Goal: Find contact information: Find contact information

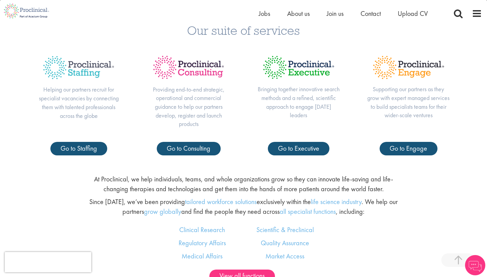
scroll to position [298, 0]
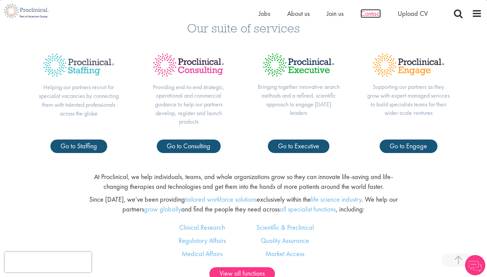
click at [371, 16] on span "Contact" at bounding box center [370, 13] width 20 height 9
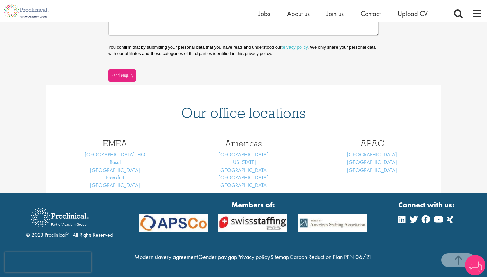
scroll to position [227, 0]
click at [114, 151] on link "[GEOGRAPHIC_DATA], HQ" at bounding box center [114, 154] width 61 height 7
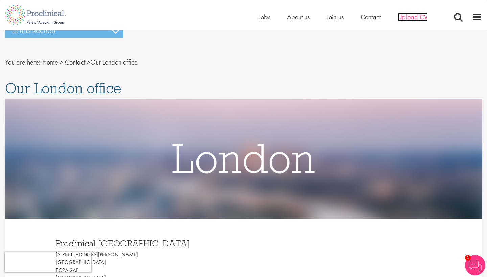
click at [409, 18] on span "Upload CV" at bounding box center [412, 17] width 30 height 9
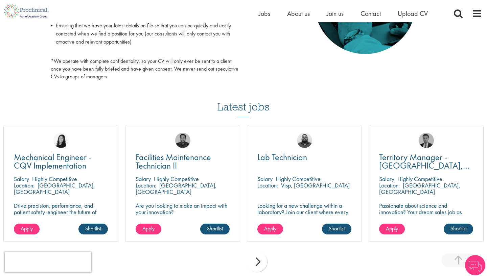
scroll to position [394, 0]
